Goal: Navigation & Orientation: Find specific page/section

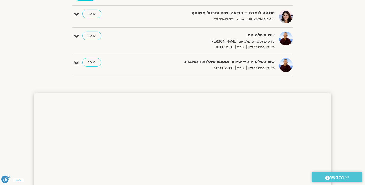
scroll to position [172, 0]
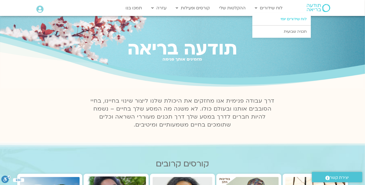
click at [280, 19] on link "לוח שידורים יומי" at bounding box center [281, 19] width 58 height 12
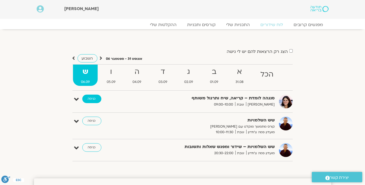
click at [94, 97] on link "כניסה" at bounding box center [91, 99] width 19 height 8
